Goal: Information Seeking & Learning: Check status

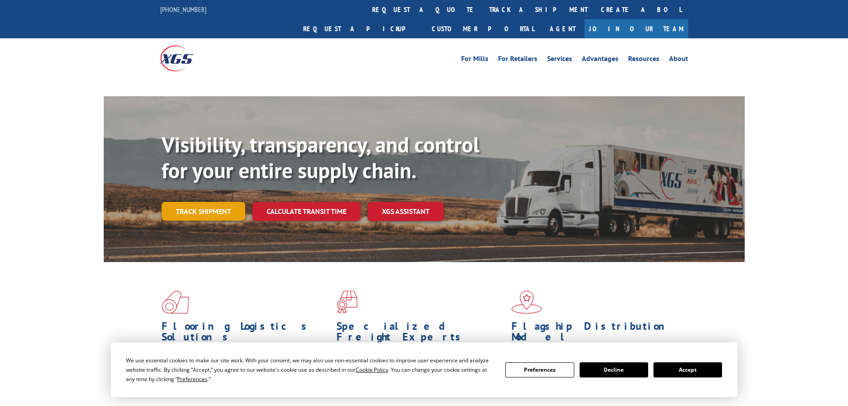
click at [183, 202] on link "Track shipment" at bounding box center [204, 211] width 84 height 19
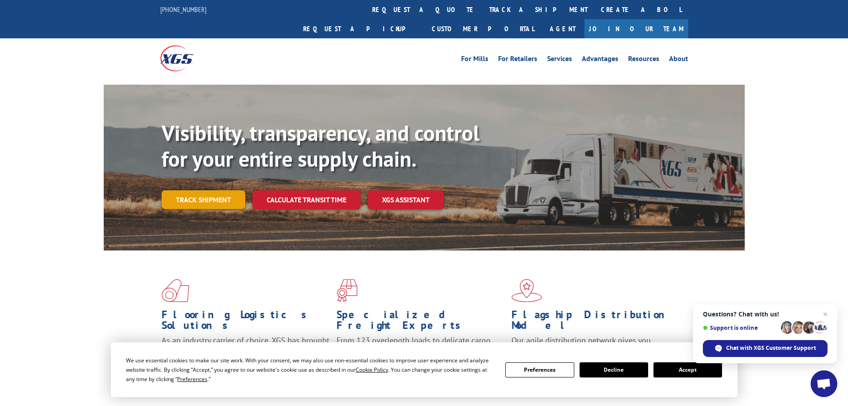
click at [224, 190] on link "Track shipment" at bounding box center [204, 199] width 84 height 19
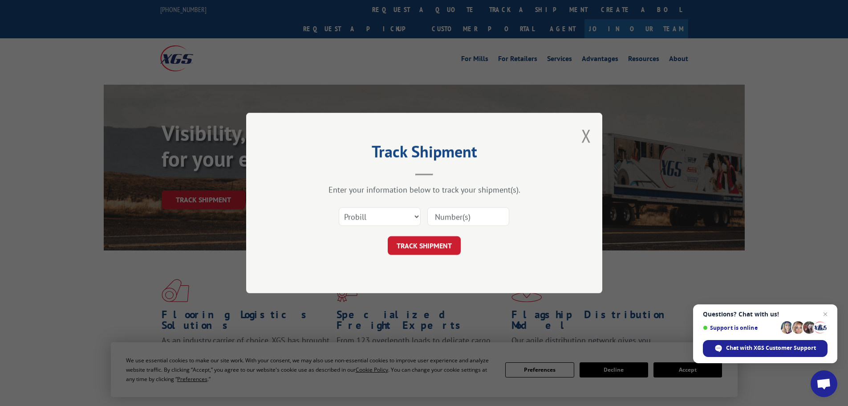
click at [495, 219] on input at bounding box center [468, 216] width 82 height 19
paste input "17259091"
type input "17259091"
click at [427, 243] on button "TRACK SHIPMENT" at bounding box center [424, 245] width 73 height 19
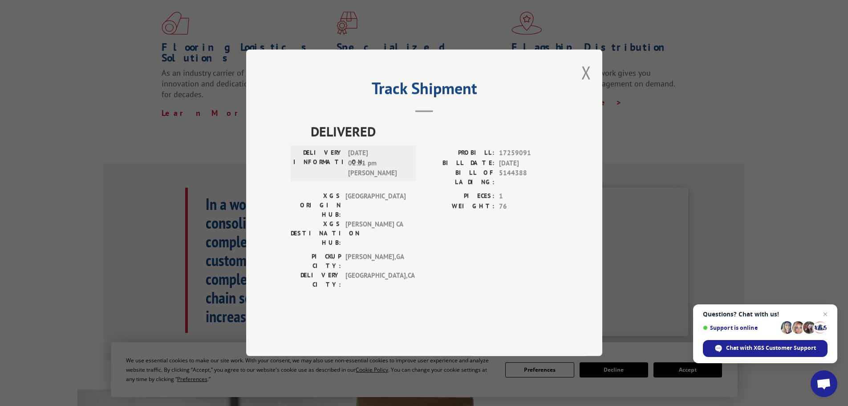
scroll to position [312, 0]
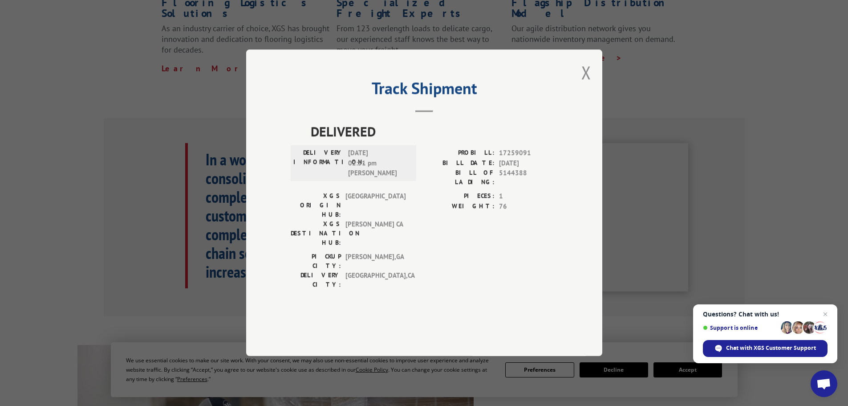
click at [381, 178] on span "[DATE] 02:51 pm [PERSON_NAME]" at bounding box center [378, 163] width 60 height 30
